Goal: Transaction & Acquisition: Purchase product/service

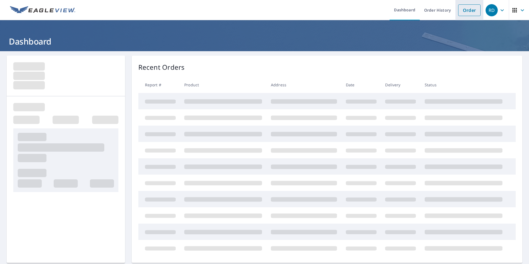
click at [468, 11] on link "Order" at bounding box center [469, 10] width 22 height 12
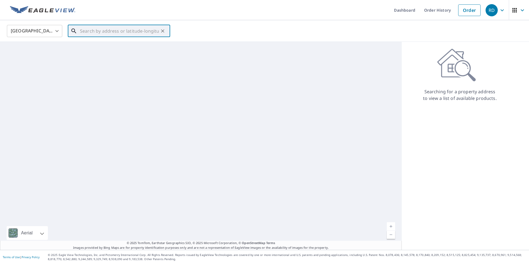
click at [123, 29] on input "text" at bounding box center [119, 30] width 79 height 15
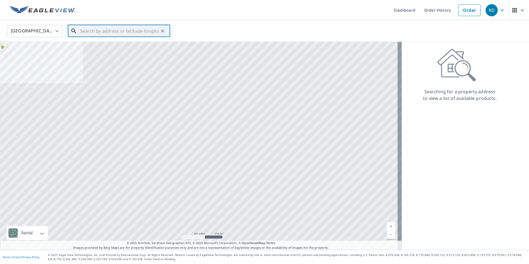
paste input "[STREET_ADDRESS]."
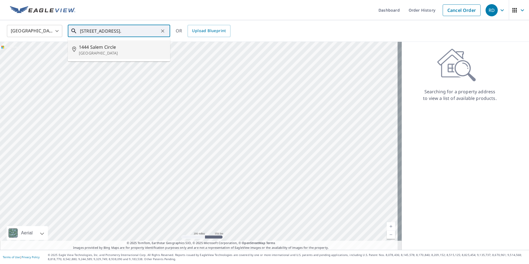
click at [95, 52] on p "[GEOGRAPHIC_DATA]" at bounding box center [122, 53] width 87 height 6
type input "[STREET_ADDRESS]"
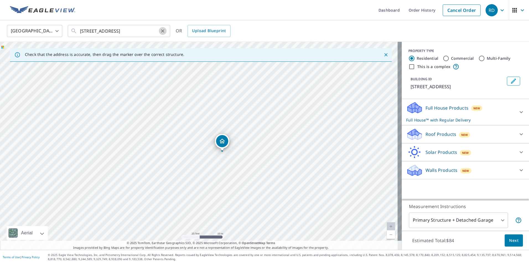
click at [160, 32] on icon "Clear" at bounding box center [163, 31] width 6 height 6
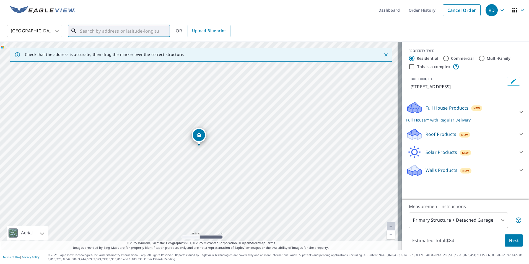
click at [146, 29] on input "text" at bounding box center [119, 30] width 79 height 15
paste input "[STREET_ADDRESS]"
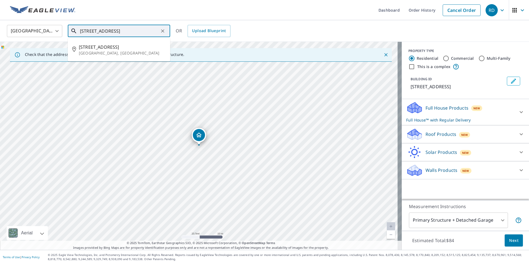
type input "[STREET_ADDRESS]"
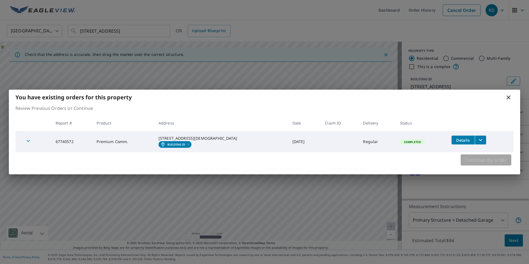
click at [493, 161] on span "Continue my order" at bounding box center [486, 160] width 42 height 8
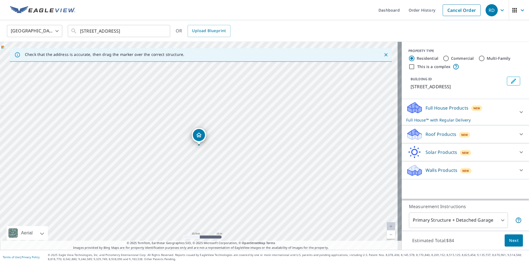
click at [439, 108] on p "Full House Products" at bounding box center [447, 108] width 43 height 7
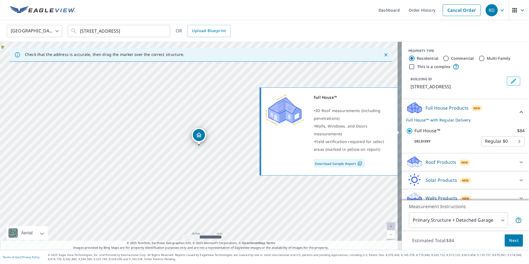
click at [420, 131] on p "Full House™" at bounding box center [428, 130] width 26 height 7
click at [415, 131] on input "Full House™ $84" at bounding box center [410, 131] width 8 height 7
checkbox input "false"
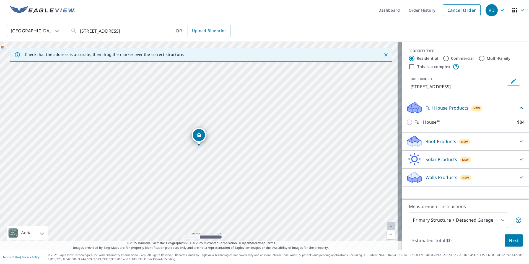
click at [452, 58] on label "Commercial" at bounding box center [462, 59] width 23 height 6
click at [449, 58] on input "Commercial" at bounding box center [446, 58] width 7 height 7
radio input "true"
type input "4"
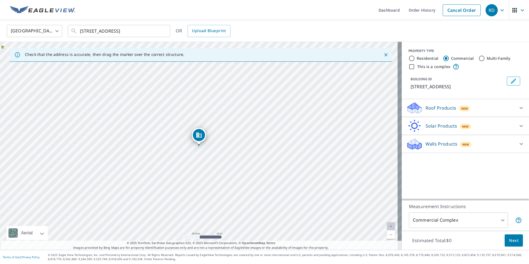
click at [429, 67] on label "This is a complex" at bounding box center [433, 67] width 33 height 6
click at [415, 67] on input "This is a complex" at bounding box center [411, 66] width 7 height 7
checkbox input "true"
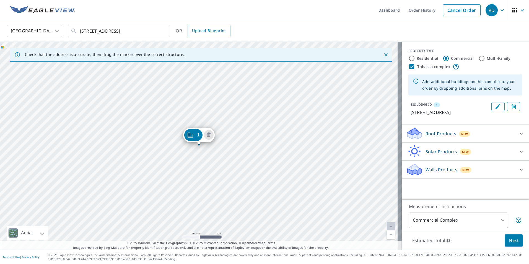
click at [433, 137] on p "Roof Products" at bounding box center [441, 133] width 31 height 7
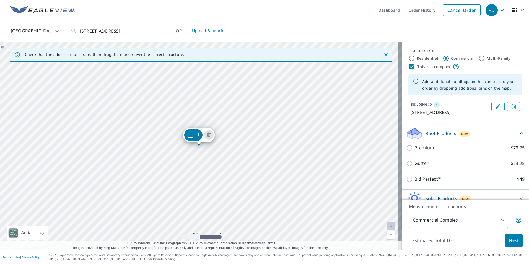
click at [433, 137] on p "Roof Products" at bounding box center [441, 133] width 31 height 7
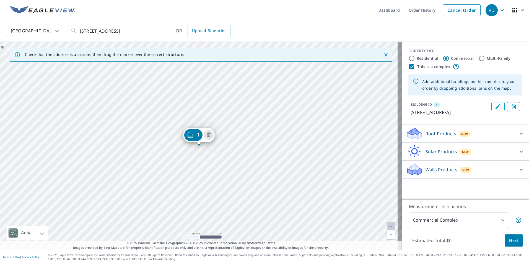
click at [439, 173] on p "Walls Products" at bounding box center [442, 169] width 32 height 7
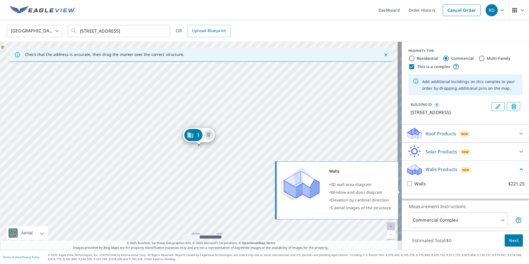
click at [416, 187] on p "Walls" at bounding box center [420, 183] width 11 height 7
click at [415, 187] on input "Walls $221.25" at bounding box center [410, 183] width 8 height 7
checkbox input "true"
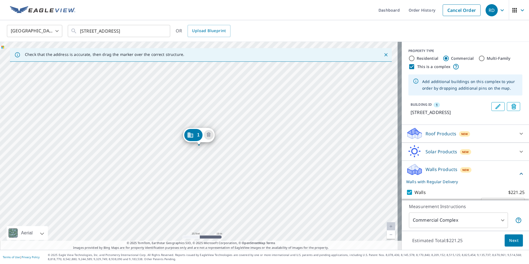
scroll to position [21, 0]
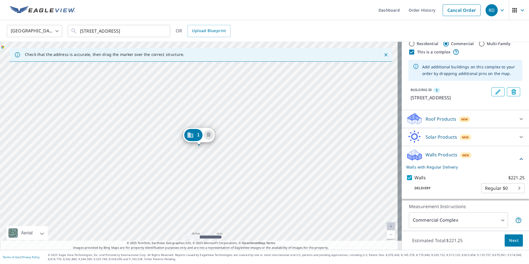
click at [200, 195] on div "1 [STREET_ADDRESS][DEMOGRAPHIC_DATA]" at bounding box center [201, 146] width 402 height 208
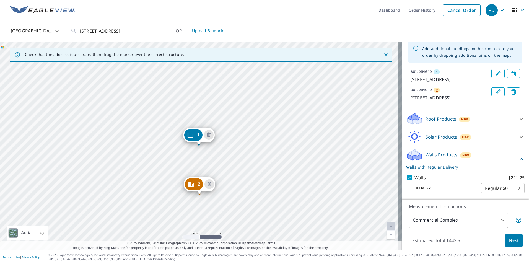
scroll to position [46, 0]
drag, startPoint x: 198, startPoint y: 141, endPoint x: 185, endPoint y: 143, distance: 13.6
click at [213, 148] on div "[GEOGRAPHIC_DATA][STREET_ADDRESS] [GEOGRAPHIC_DATA][STREET_ADDRESS]" at bounding box center [201, 146] width 402 height 208
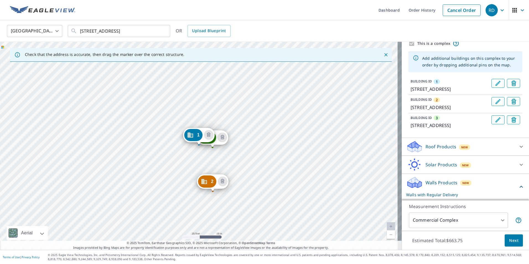
scroll to position [0, 0]
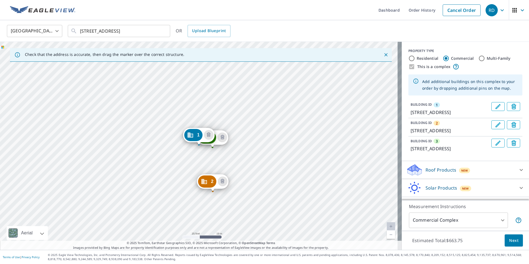
click at [414, 152] on p "[STREET_ADDRESS]" at bounding box center [450, 148] width 79 height 7
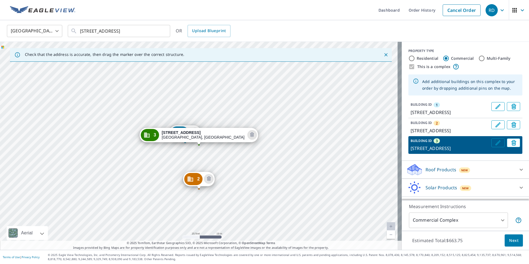
click at [495, 146] on icon "Edit building 3" at bounding box center [498, 142] width 7 height 7
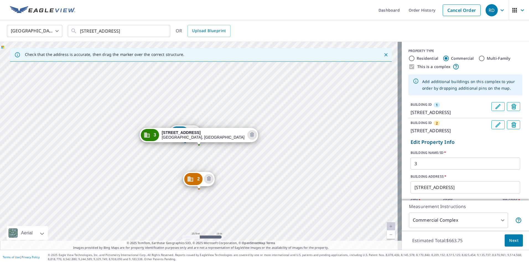
click at [414, 171] on input "3" at bounding box center [466, 163] width 110 height 15
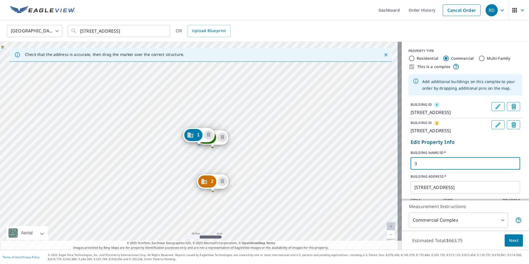
scroll to position [111, 0]
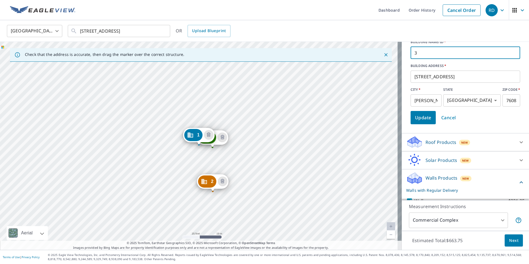
drag, startPoint x: 417, startPoint y: 90, endPoint x: 428, endPoint y: 93, distance: 10.7
click at [417, 84] on input "[STREET_ADDRESS]" at bounding box center [466, 76] width 110 height 15
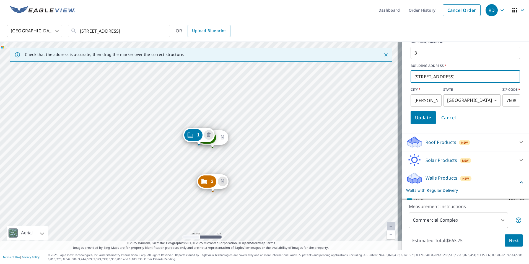
type input "[STREET_ADDRESS]"
click at [220, 139] on icon "Delete building 3" at bounding box center [222, 137] width 7 height 7
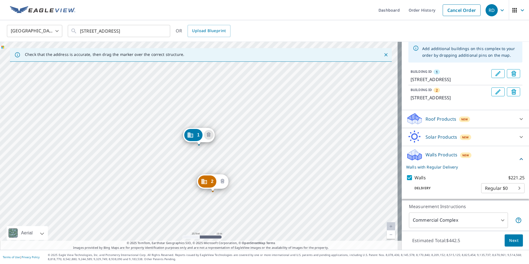
click at [222, 183] on icon "Delete building 2" at bounding box center [223, 181] width 4 height 4
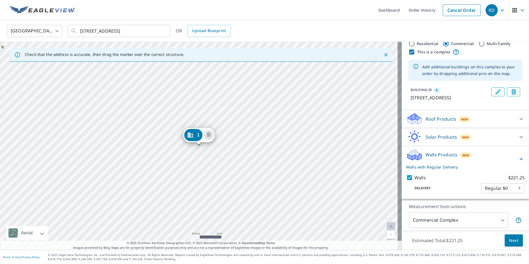
scroll to position [21, 0]
click at [214, 147] on div "1 [STREET_ADDRESS][DEMOGRAPHIC_DATA]" at bounding box center [201, 146] width 402 height 208
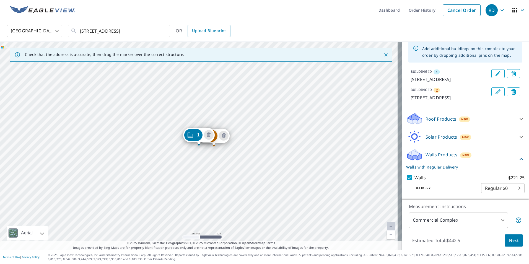
scroll to position [46, 0]
click at [206, 195] on div "2 [STREET_ADDRESS][DEMOGRAPHIC_DATA] 1 [STREET_ADDRESS][DEMOGRAPHIC_DATA]" at bounding box center [201, 146] width 402 height 208
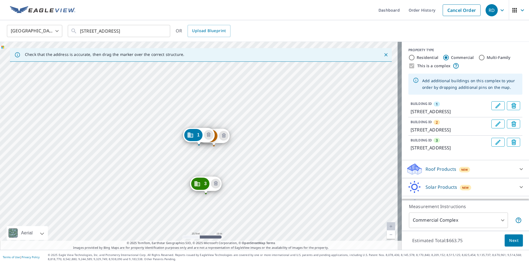
scroll to position [0, 0]
click at [491, 129] on button "Edit building 2" at bounding box center [497, 124] width 13 height 9
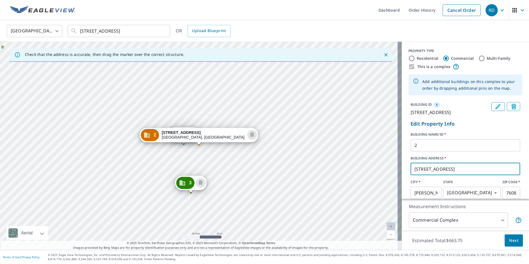
drag, startPoint x: 417, startPoint y: 175, endPoint x: 422, endPoint y: 175, distance: 5.1
click at [417, 175] on input "[STREET_ADDRESS]" at bounding box center [466, 168] width 110 height 15
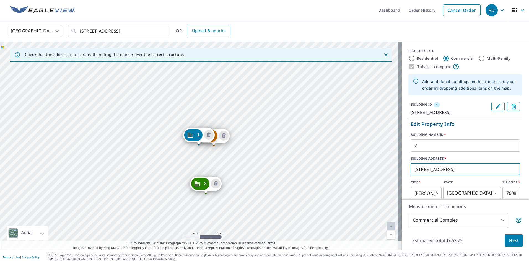
scroll to position [111, 0]
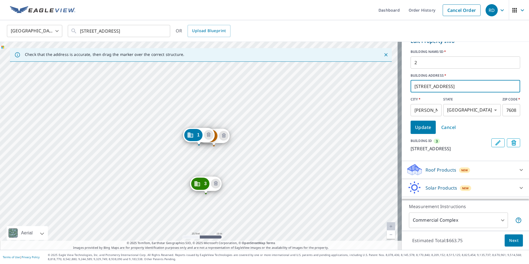
type input "[STREET_ADDRESS]"
click at [411, 133] on button "Update" at bounding box center [423, 127] width 25 height 13
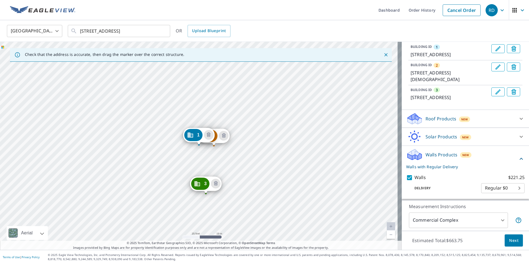
scroll to position [71, 0]
